Goal: Task Accomplishment & Management: Complete application form

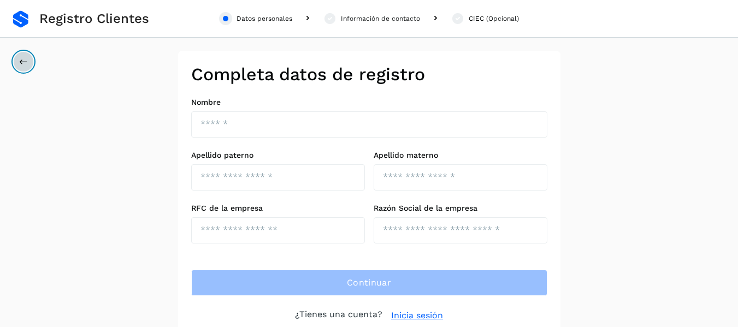
click at [23, 64] on icon at bounding box center [23, 61] width 9 height 9
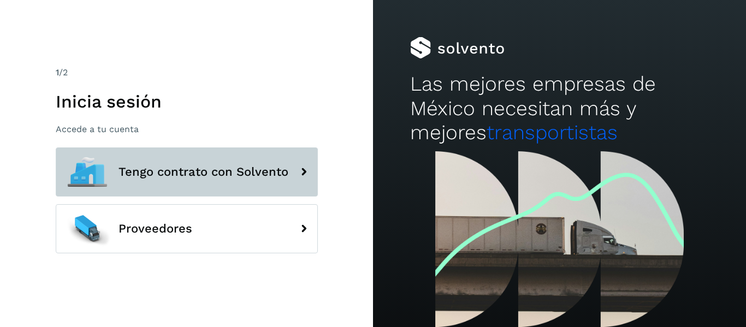
click at [244, 170] on span "Tengo contrato con Solvento" at bounding box center [203, 171] width 170 height 13
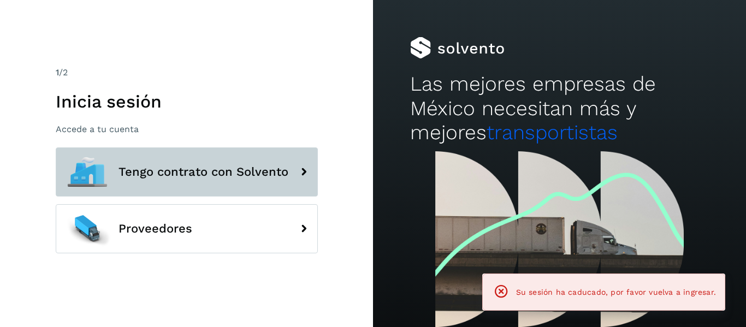
click at [298, 171] on icon at bounding box center [304, 172] width 22 height 22
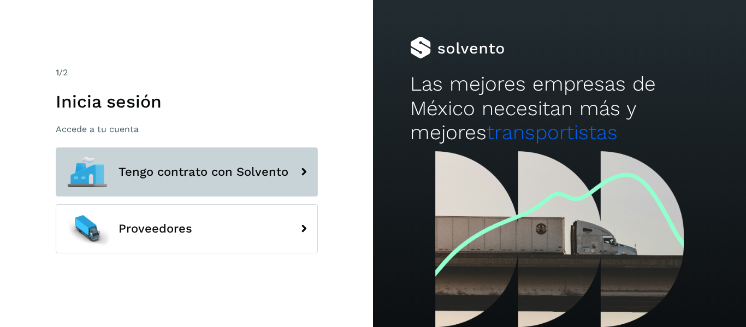
click at [152, 178] on span "Tengo contrato con Solvento" at bounding box center [203, 171] width 170 height 13
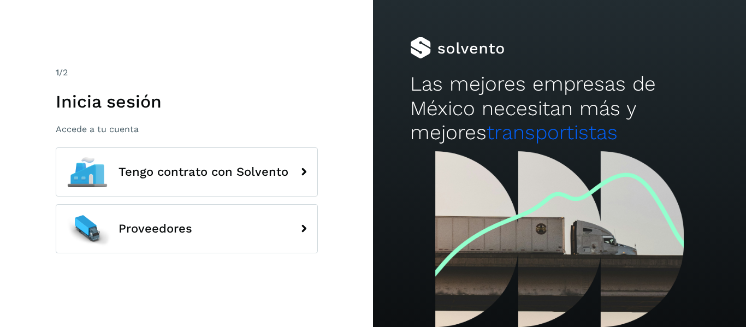
click at [207, 71] on div "1 /2" at bounding box center [187, 72] width 262 height 13
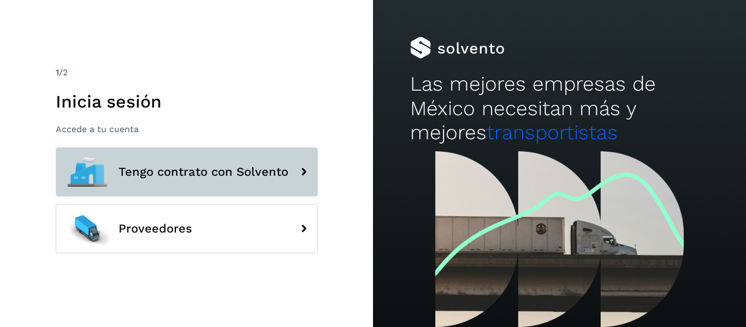
click at [289, 172] on button "Tengo contrato con Solvento" at bounding box center [187, 171] width 262 height 49
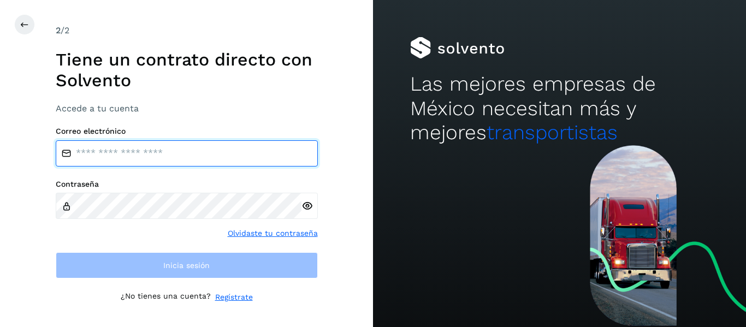
type input "**********"
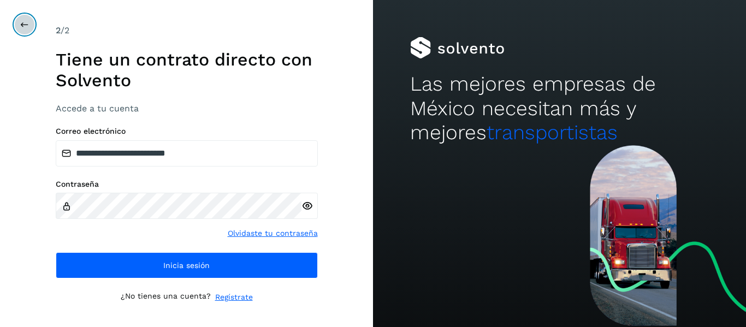
click at [24, 28] on icon at bounding box center [24, 24] width 9 height 9
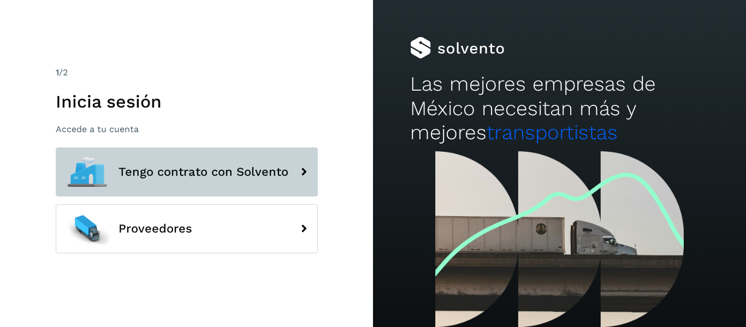
click at [199, 173] on span "Tengo contrato con Solvento" at bounding box center [203, 171] width 170 height 13
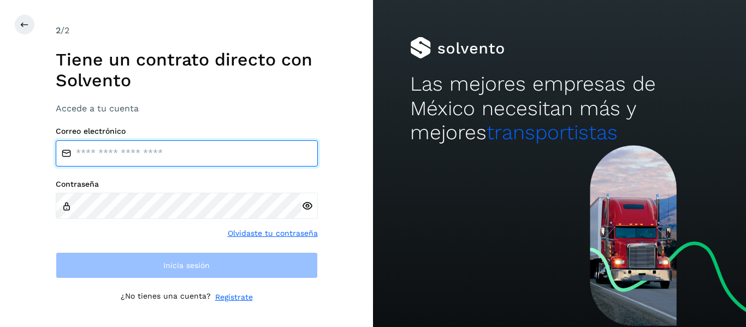
type input "**********"
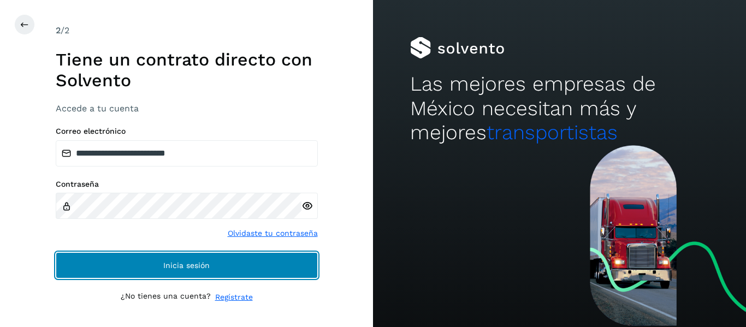
click at [189, 265] on span "Inicia sesión" at bounding box center [186, 266] width 46 height 8
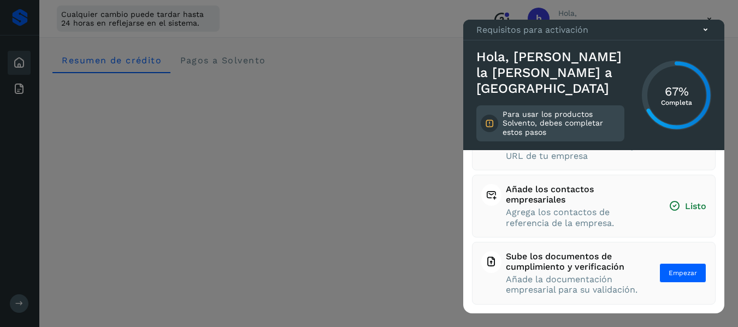
scroll to position [55, 0]
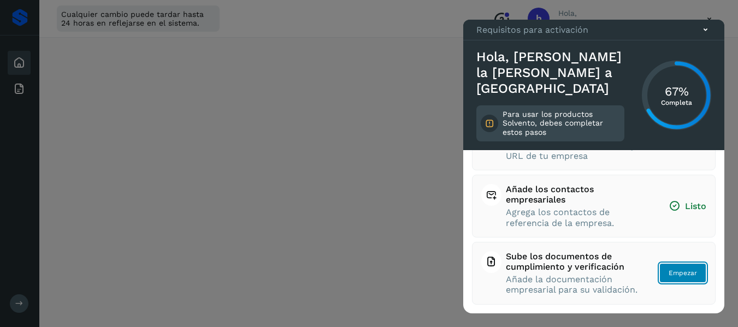
click at [681, 269] on span "Empezar" at bounding box center [682, 273] width 28 height 10
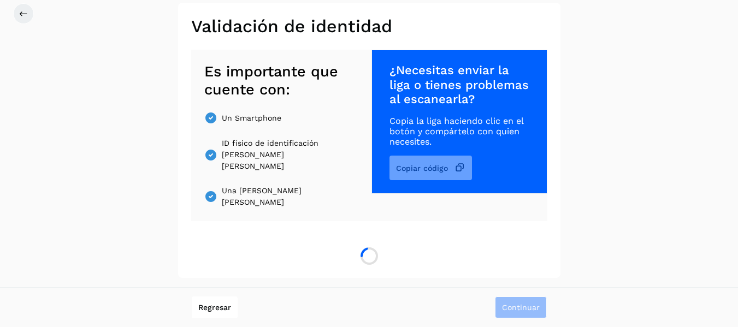
scroll to position [55, 0]
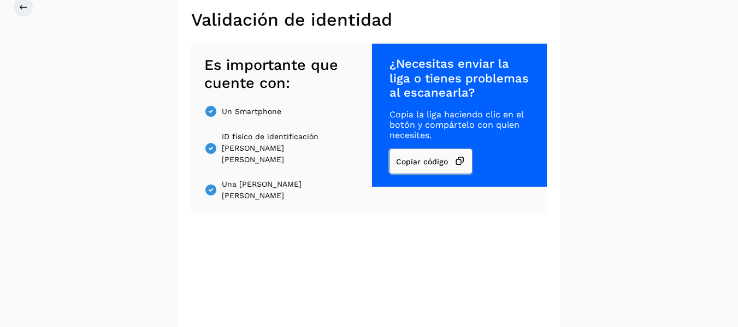
click at [448, 165] on span "Copiar código" at bounding box center [422, 162] width 52 height 8
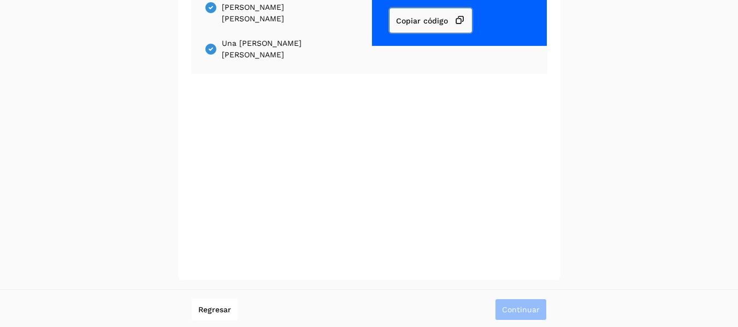
scroll to position [198, 0]
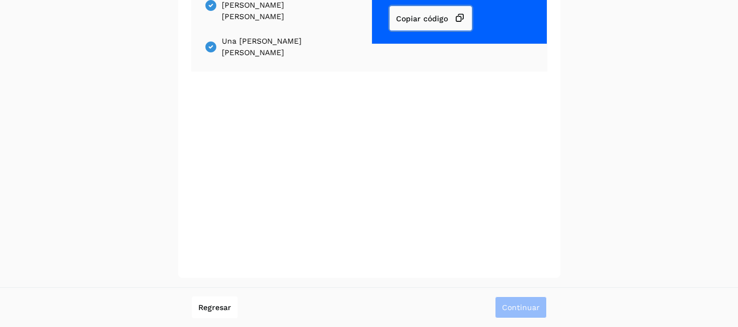
click at [448, 22] on span "Copiar código" at bounding box center [422, 19] width 52 height 8
click at [465, 24] on icon at bounding box center [459, 18] width 11 height 11
